Goal: Find specific page/section: Find specific page/section

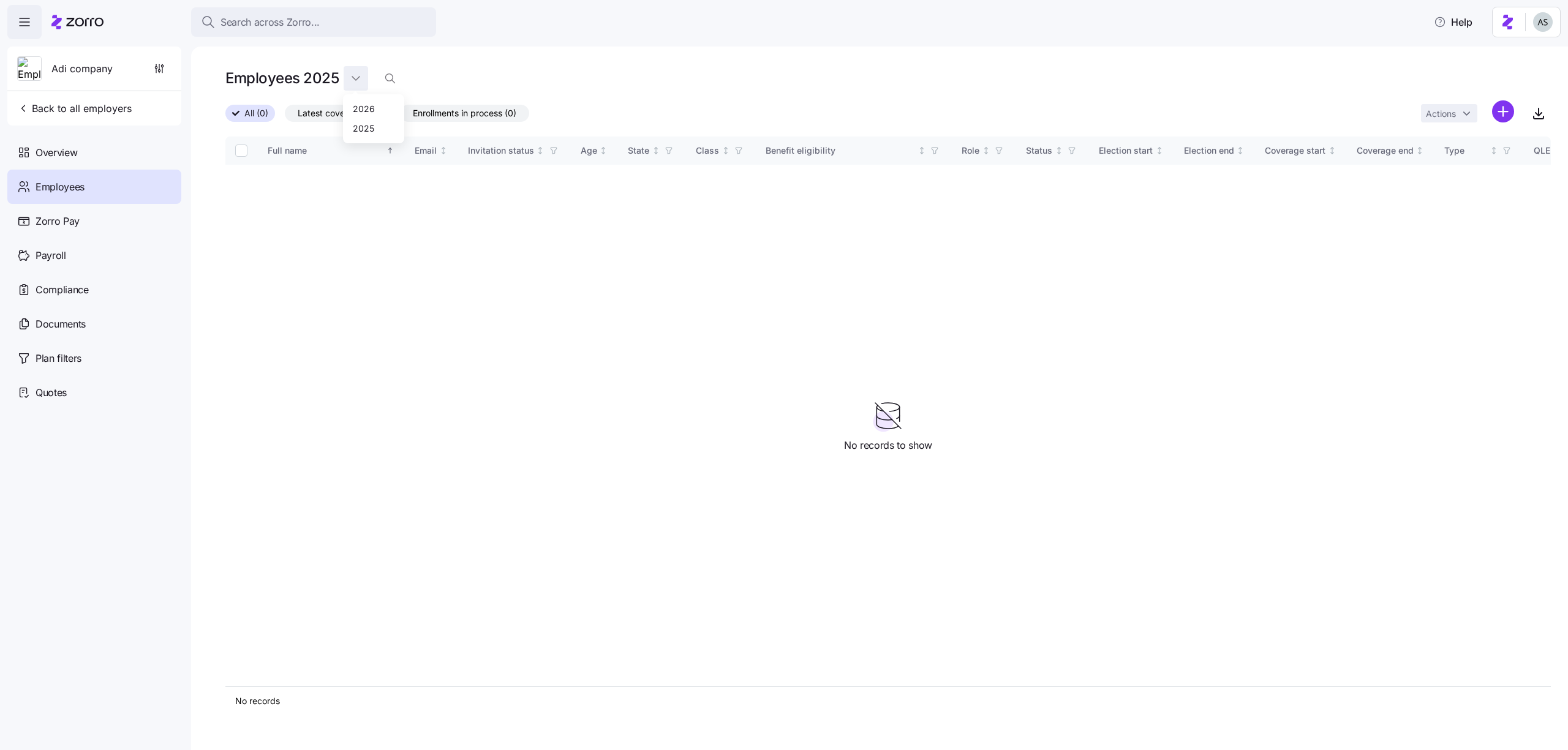
click at [350, 79] on html "Search across Zorro... Help Adi company Back to all employers Overview Employee…" at bounding box center [784, 371] width 1568 height 743
click at [137, 231] on div "Zorro Pay" at bounding box center [94, 221] width 174 height 34
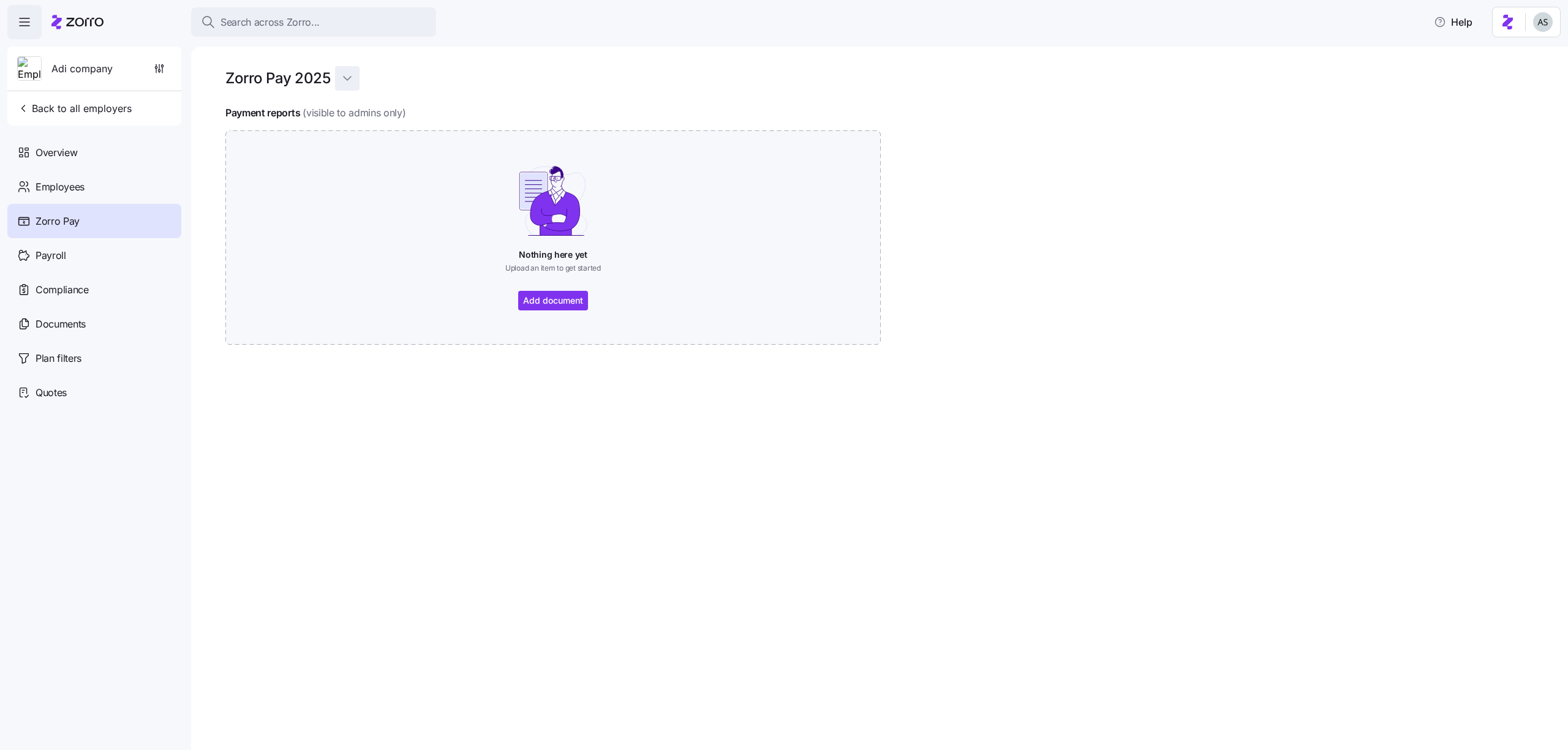
click at [349, 76] on html "Search across Zorro... Help Adi company Back to all employers Overview Employee…" at bounding box center [784, 371] width 1568 height 743
click at [78, 387] on div "Quotes" at bounding box center [94, 393] width 174 height 34
